Goal: Navigation & Orientation: Find specific page/section

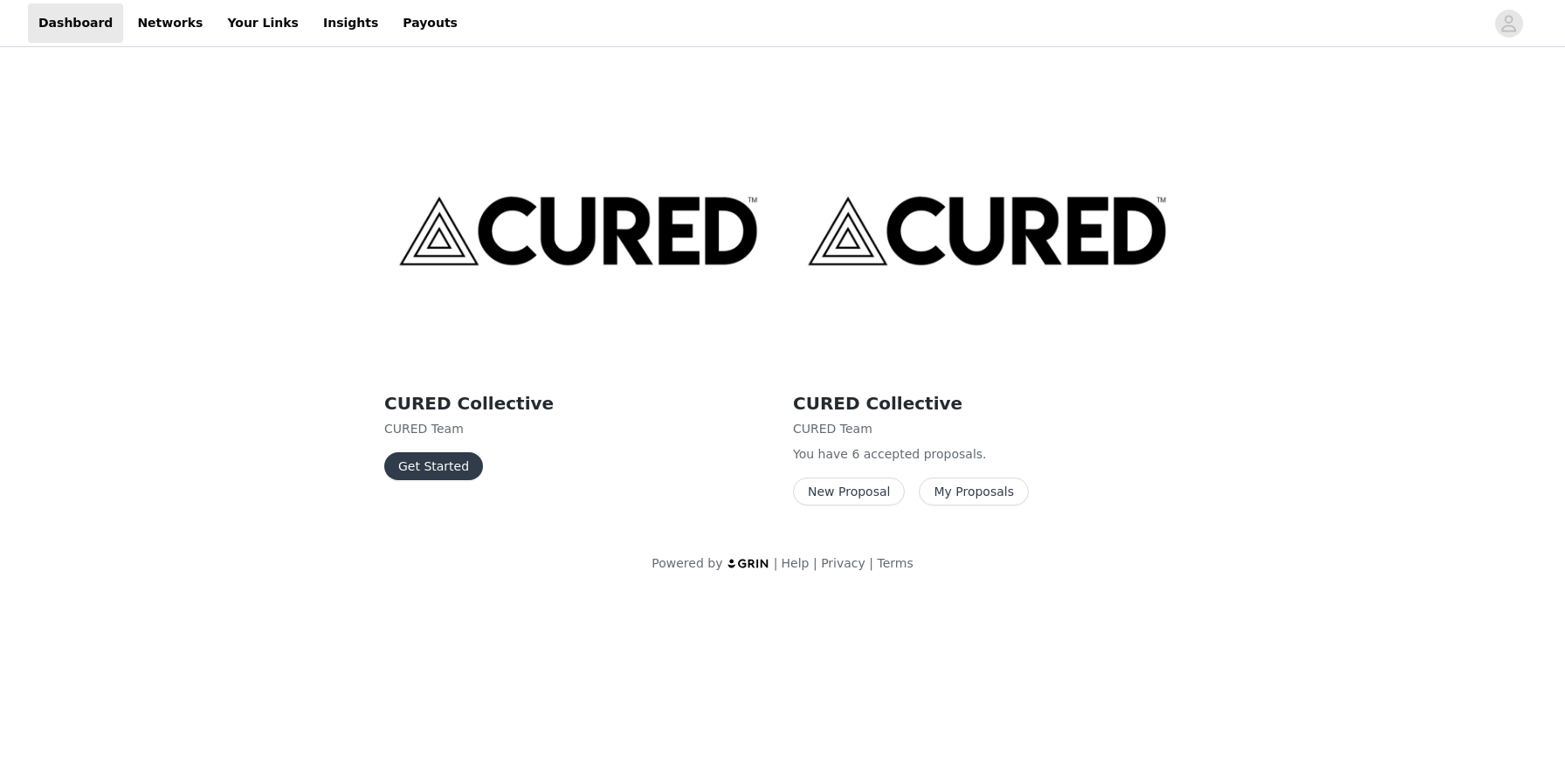
click at [939, 492] on button "My Proposals" at bounding box center [974, 491] width 110 height 28
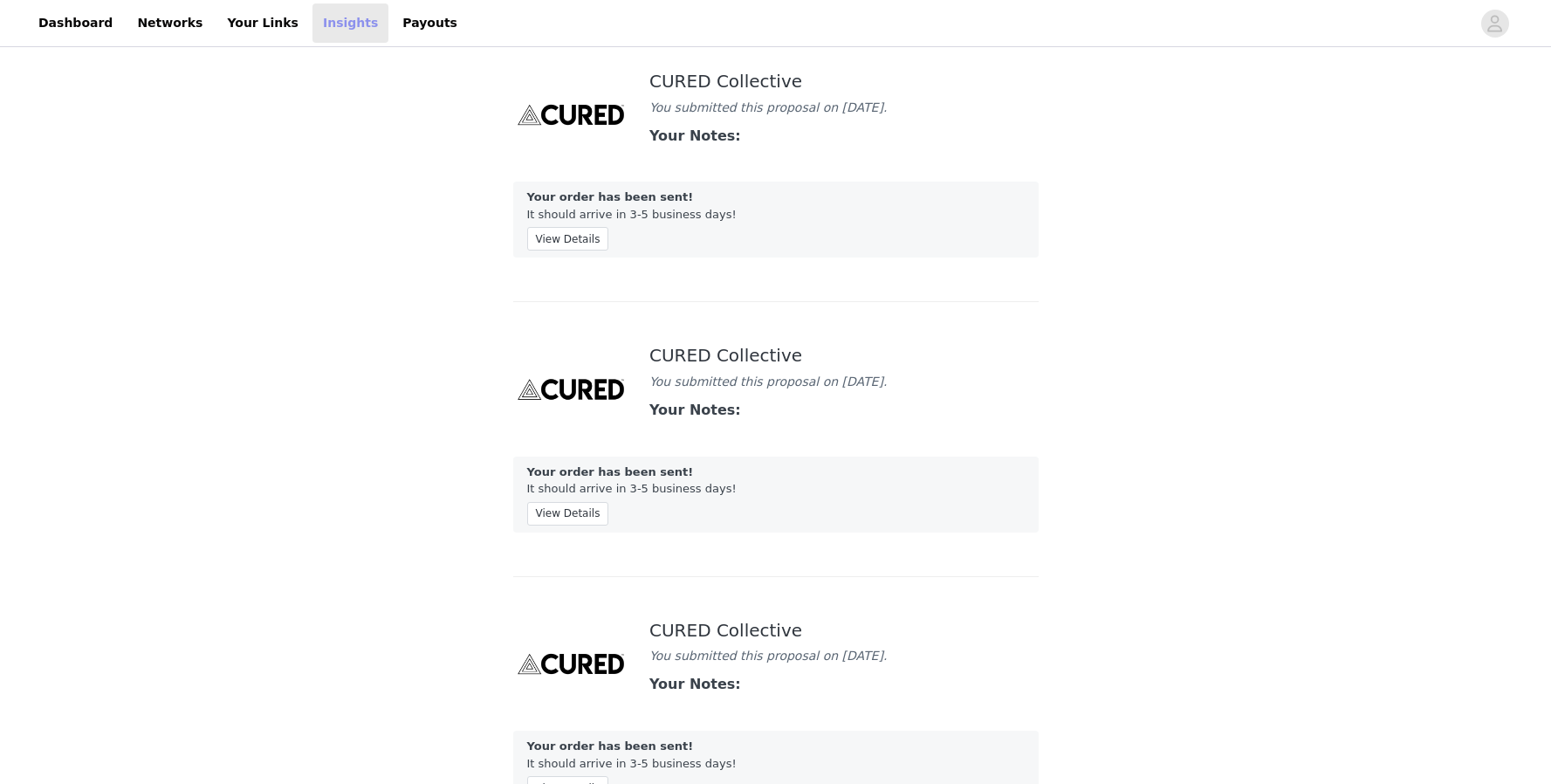
click at [313, 22] on link "Insights" at bounding box center [351, 23] width 76 height 40
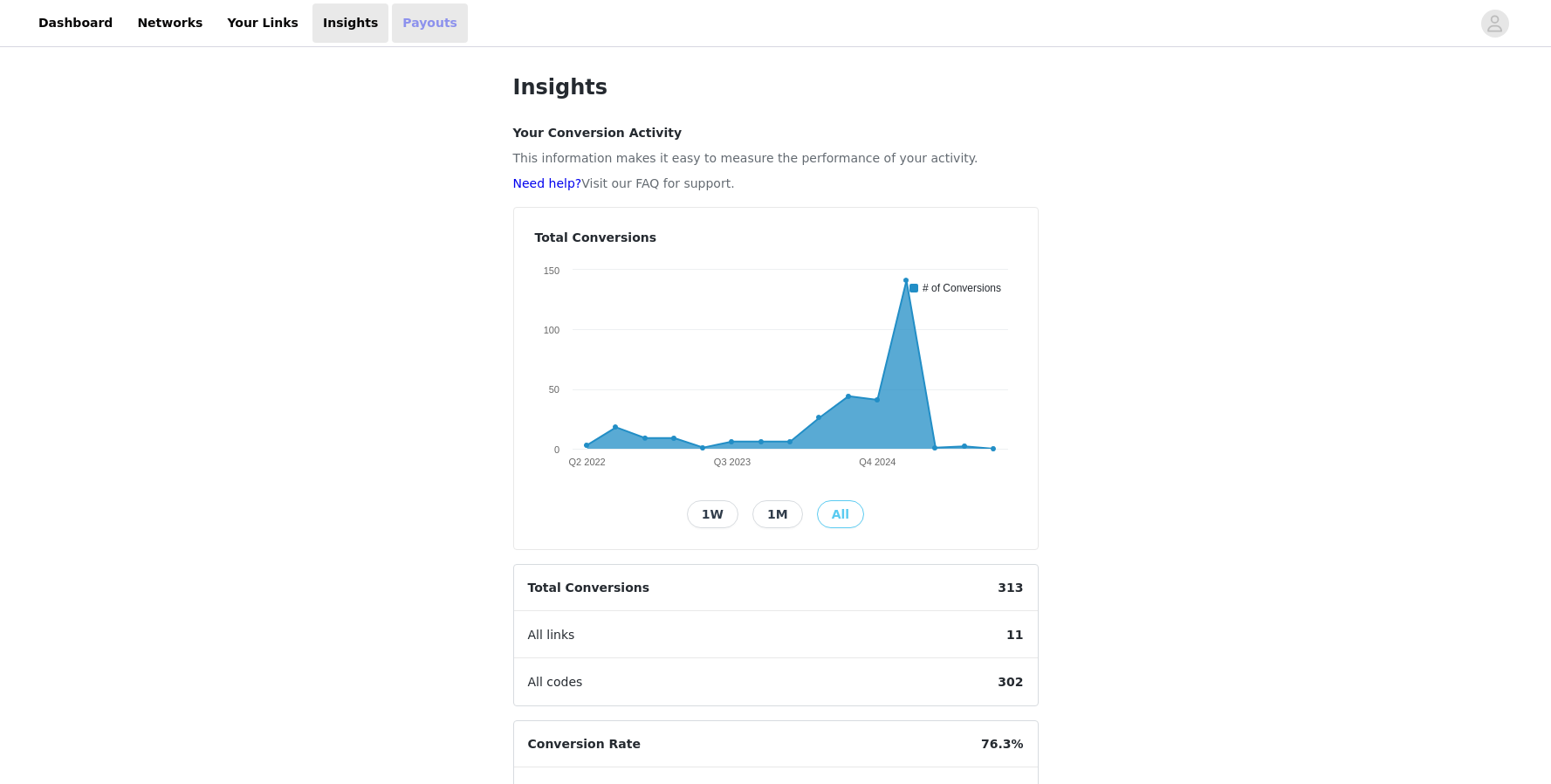
click at [395, 27] on link "Payouts" at bounding box center [430, 23] width 76 height 40
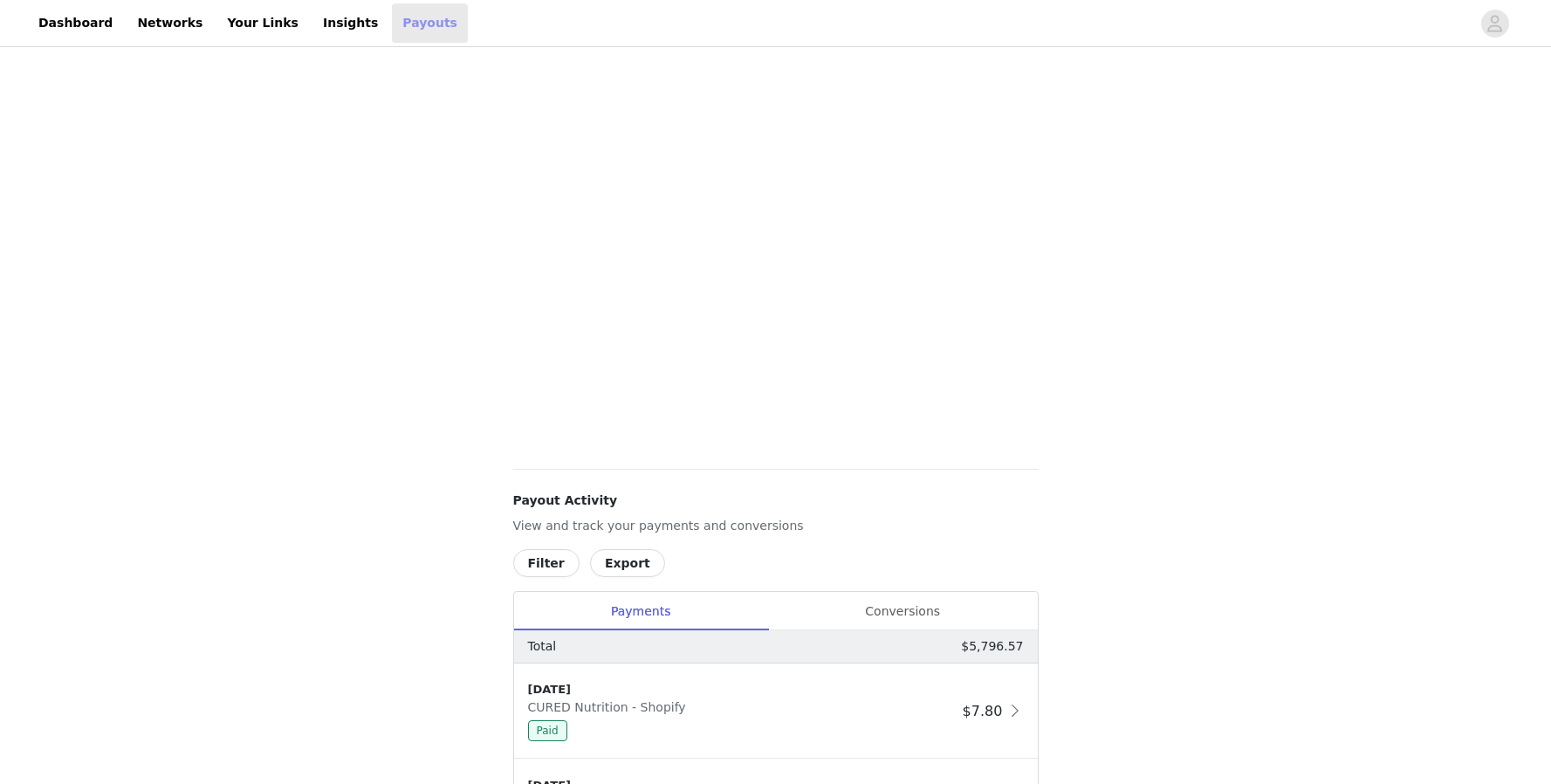
scroll to position [717, 0]
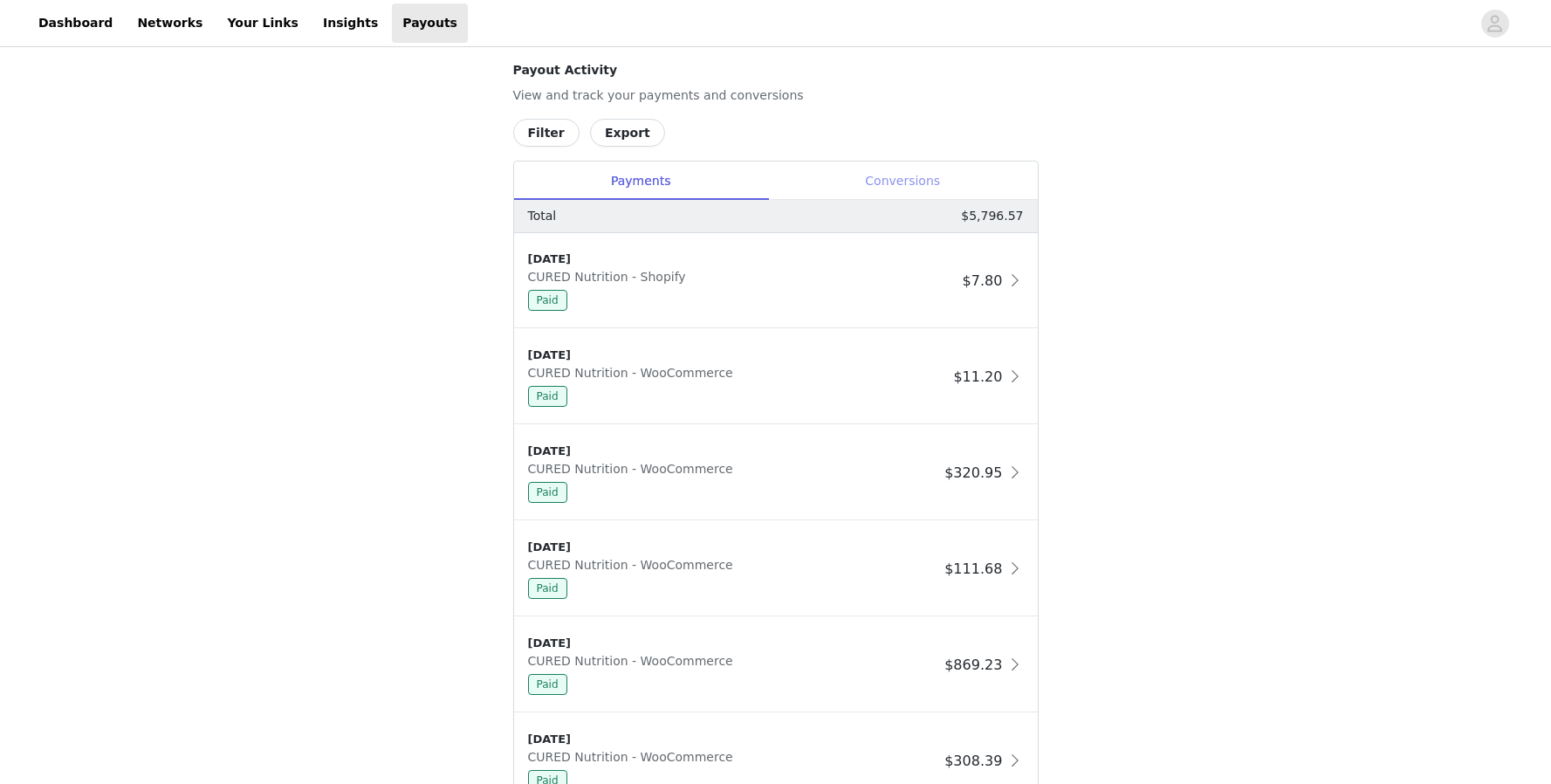
click at [902, 178] on div "Conversions" at bounding box center [902, 181] width 269 height 40
